Goal: Navigation & Orientation: Understand site structure

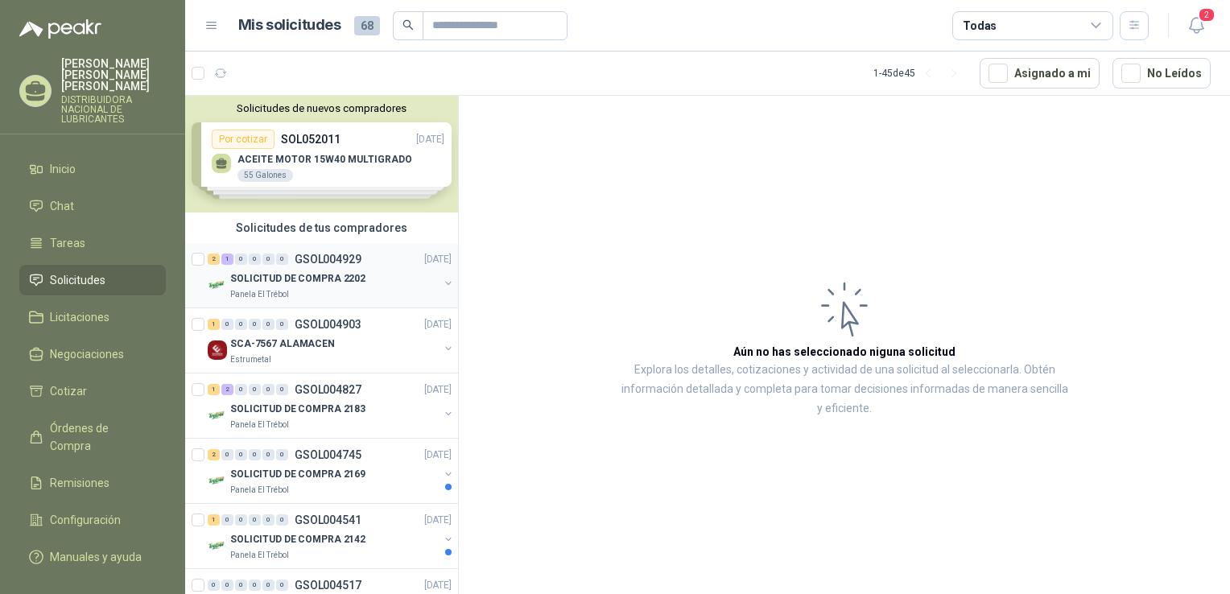
click at [323, 269] on div "SOLICITUD DE COMPRA 2202" at bounding box center [334, 278] width 208 height 19
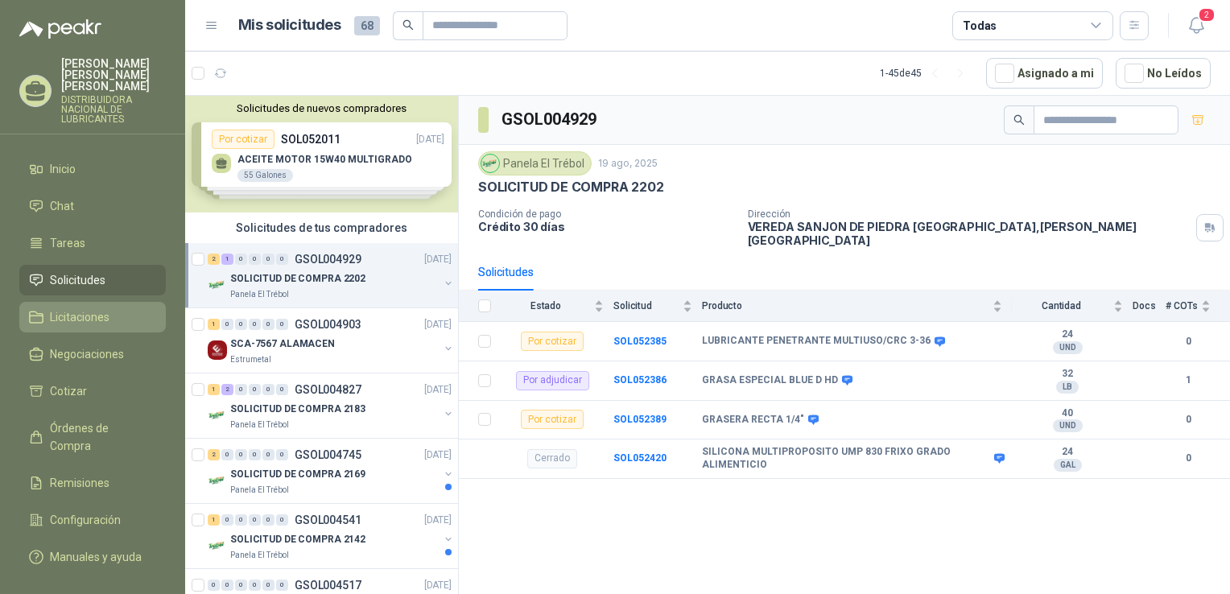
click at [103, 308] on span "Licitaciones" at bounding box center [80, 317] width 60 height 18
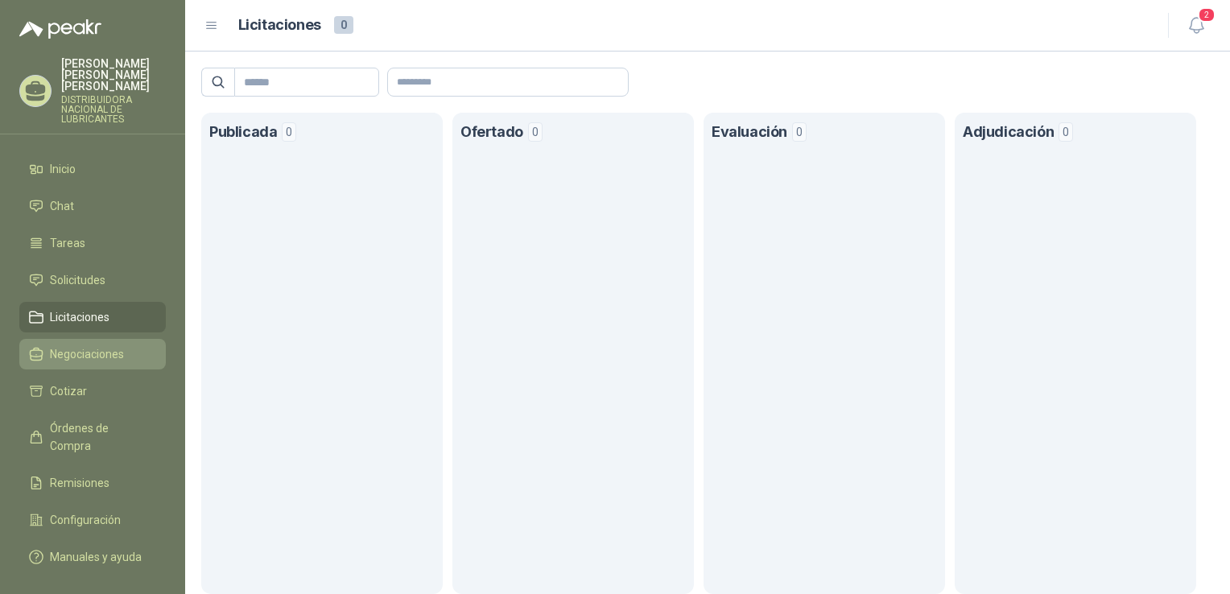
click at [105, 345] on span "Negociaciones" at bounding box center [87, 354] width 74 height 18
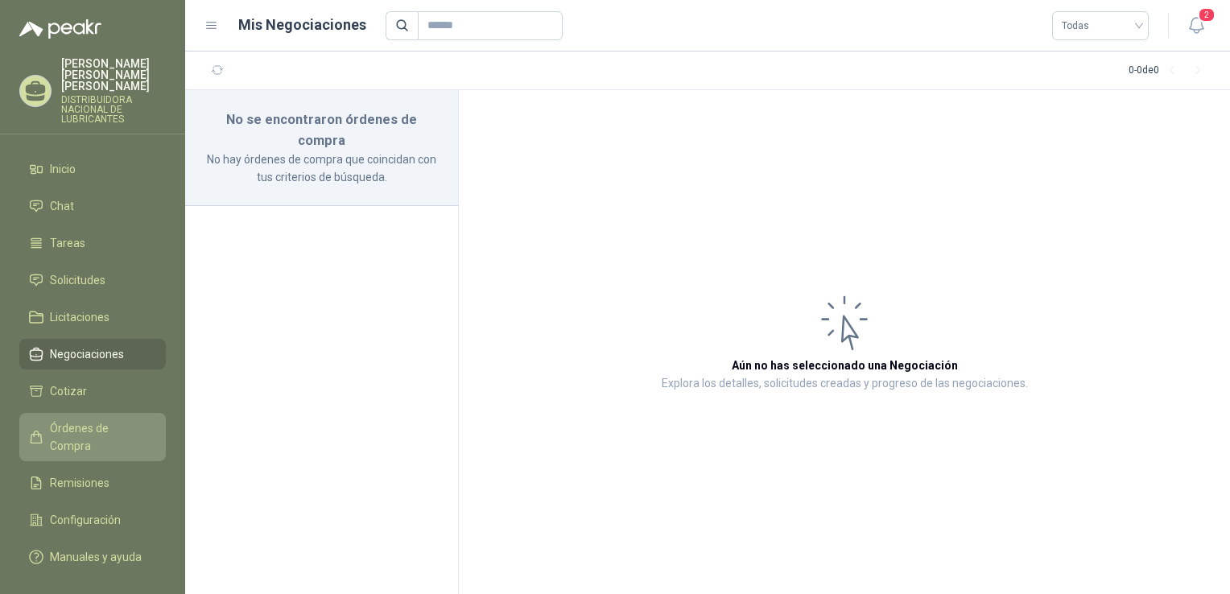
click at [93, 420] on span "Órdenes de Compra" at bounding box center [100, 436] width 101 height 35
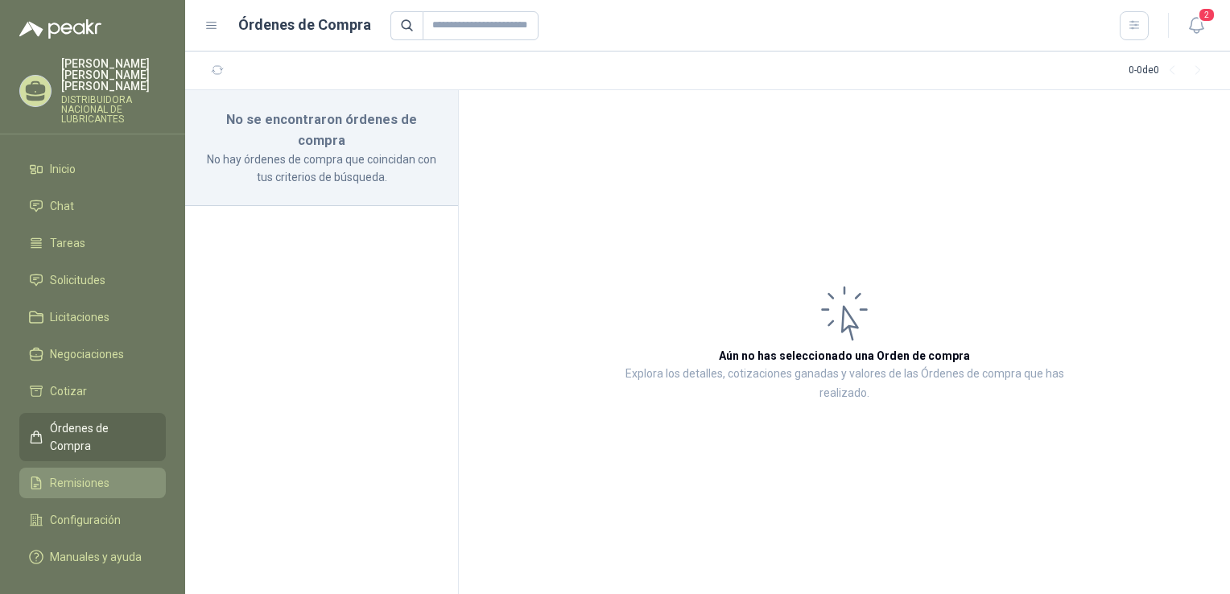
click at [74, 474] on span "Remisiones" at bounding box center [80, 483] width 60 height 18
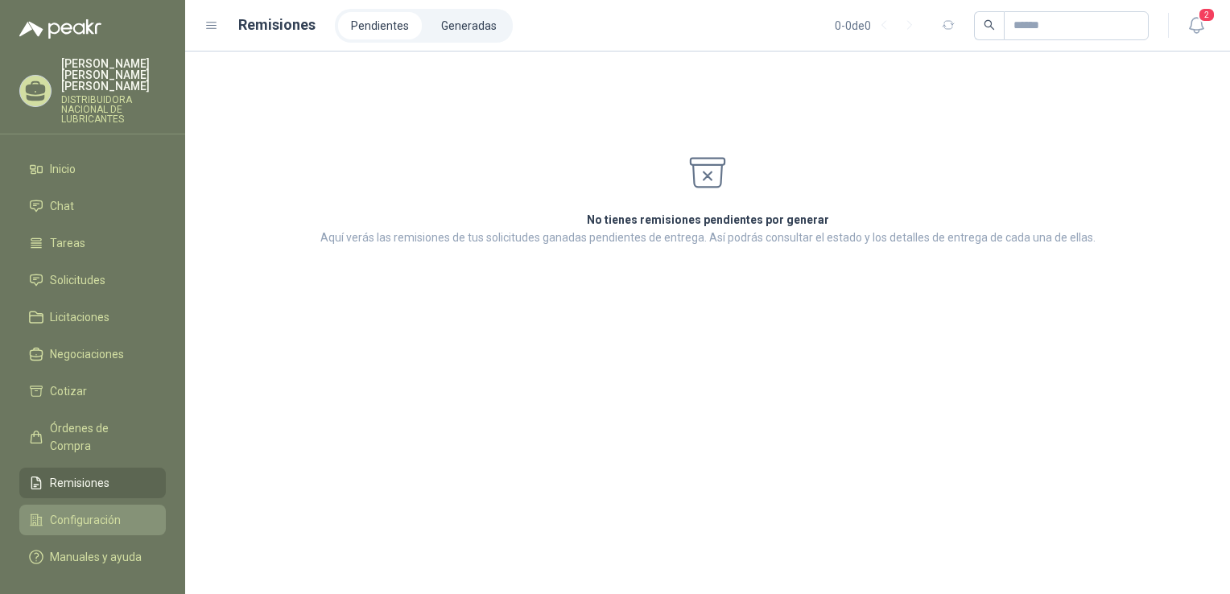
click at [86, 511] on span "Configuración" at bounding box center [85, 520] width 71 height 18
